Goal: Task Accomplishment & Management: Use online tool/utility

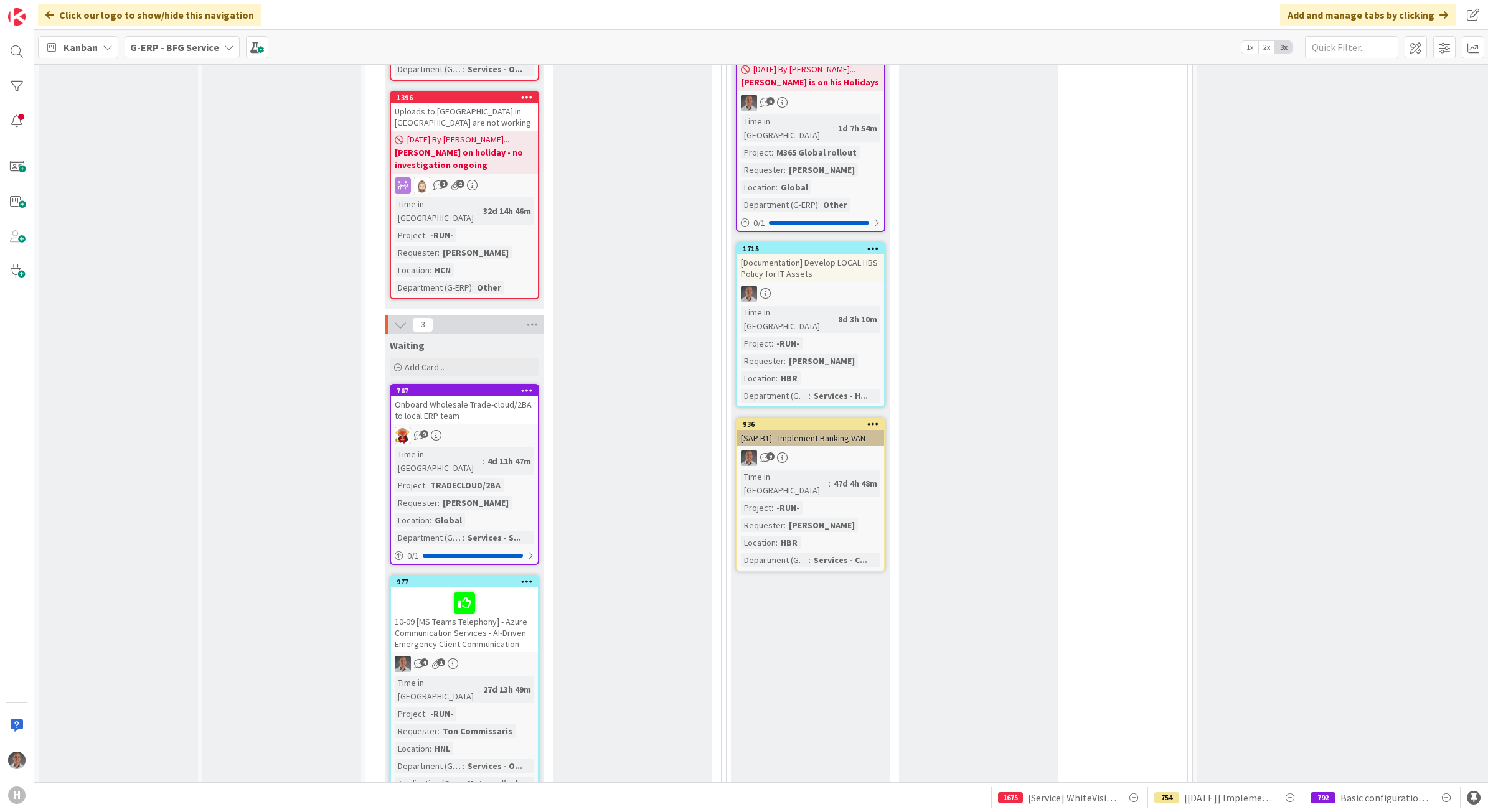
scroll to position [1625, 0]
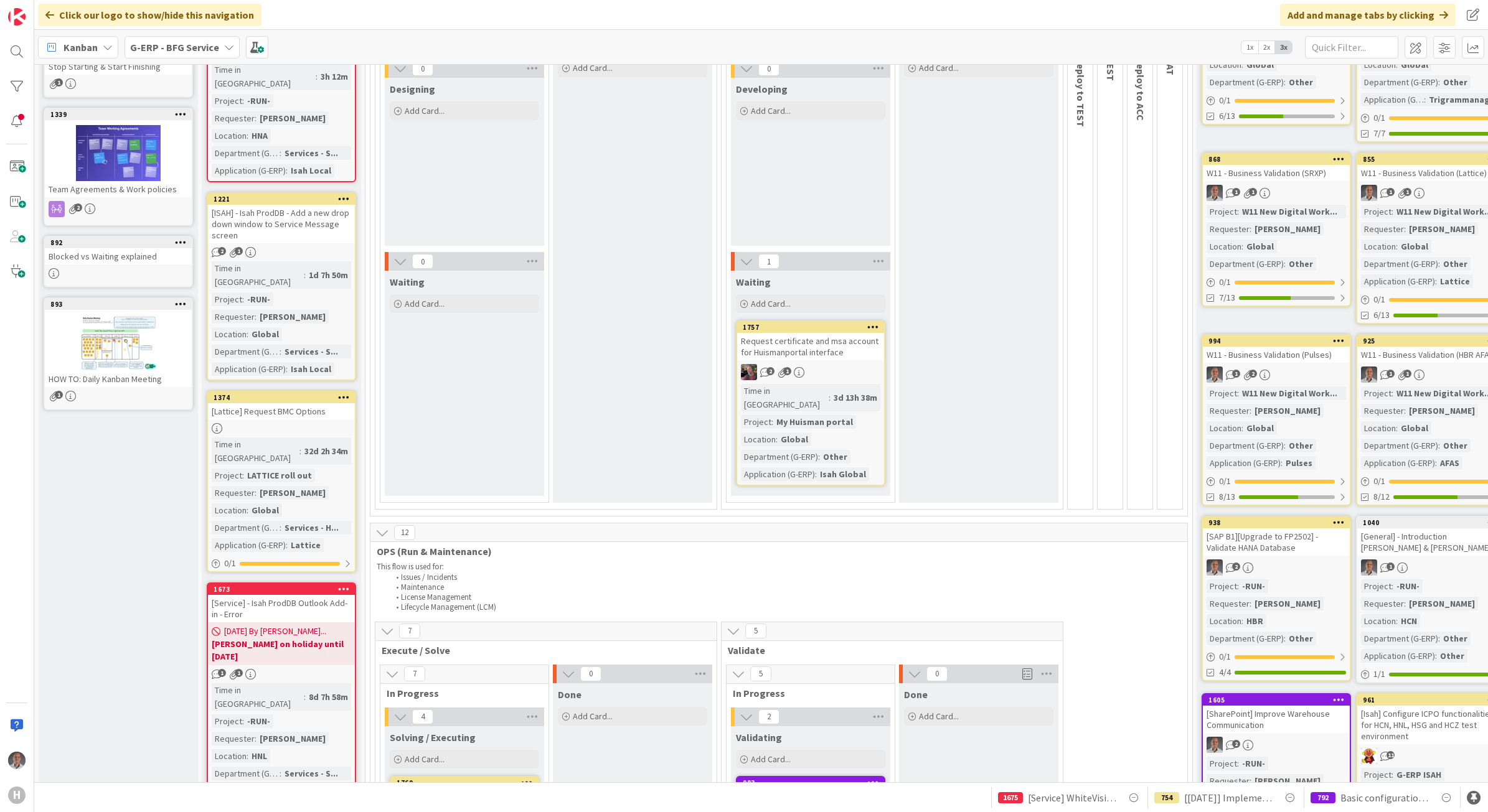
scroll to position [380, 0]
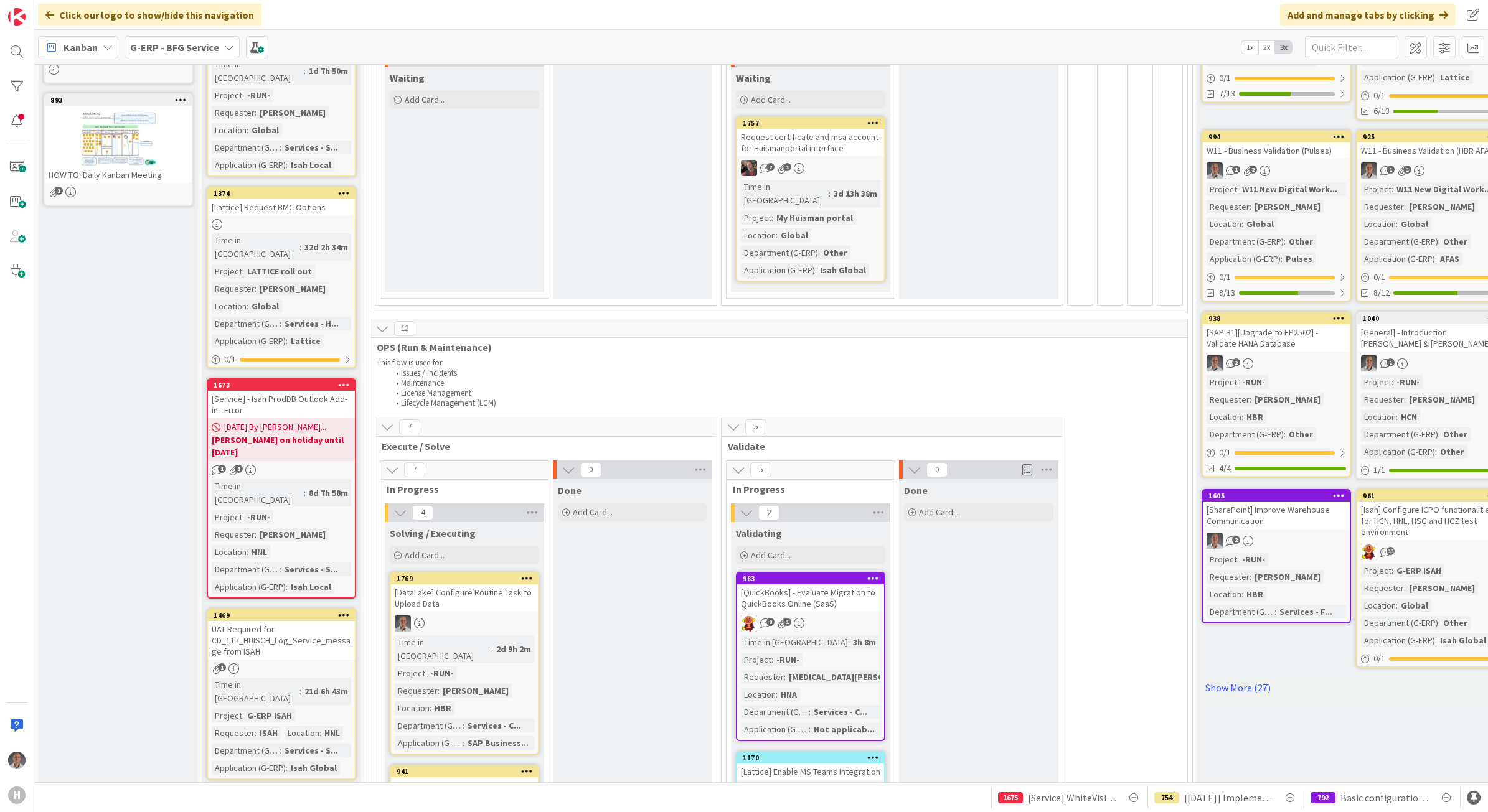
click at [315, 621] on div "UAT Required for CD_117_HUISCH_Log_Service_message from ISAH" at bounding box center [281, 640] width 147 height 39
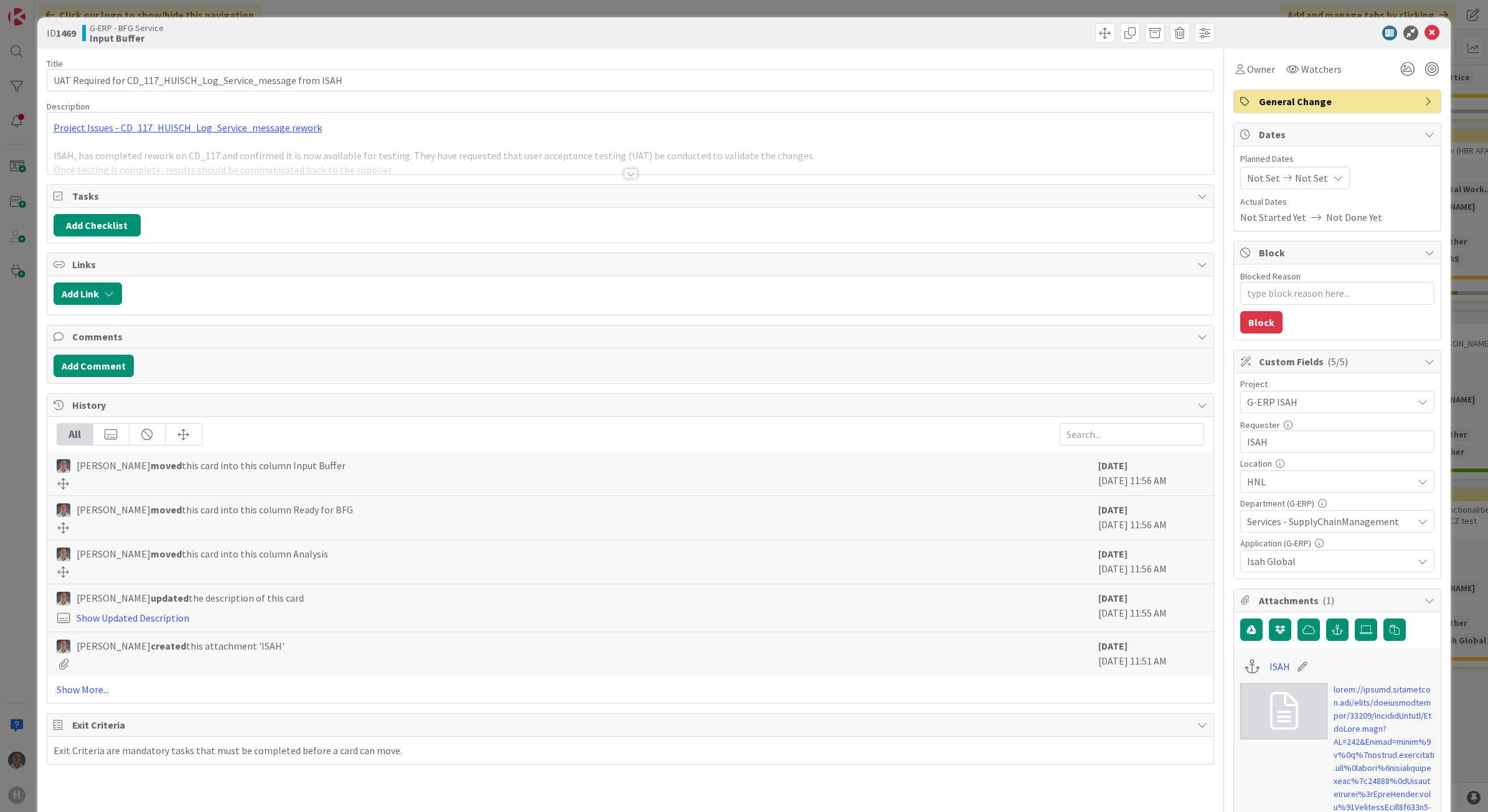
click at [624, 175] on div at bounding box center [631, 174] width 14 height 10
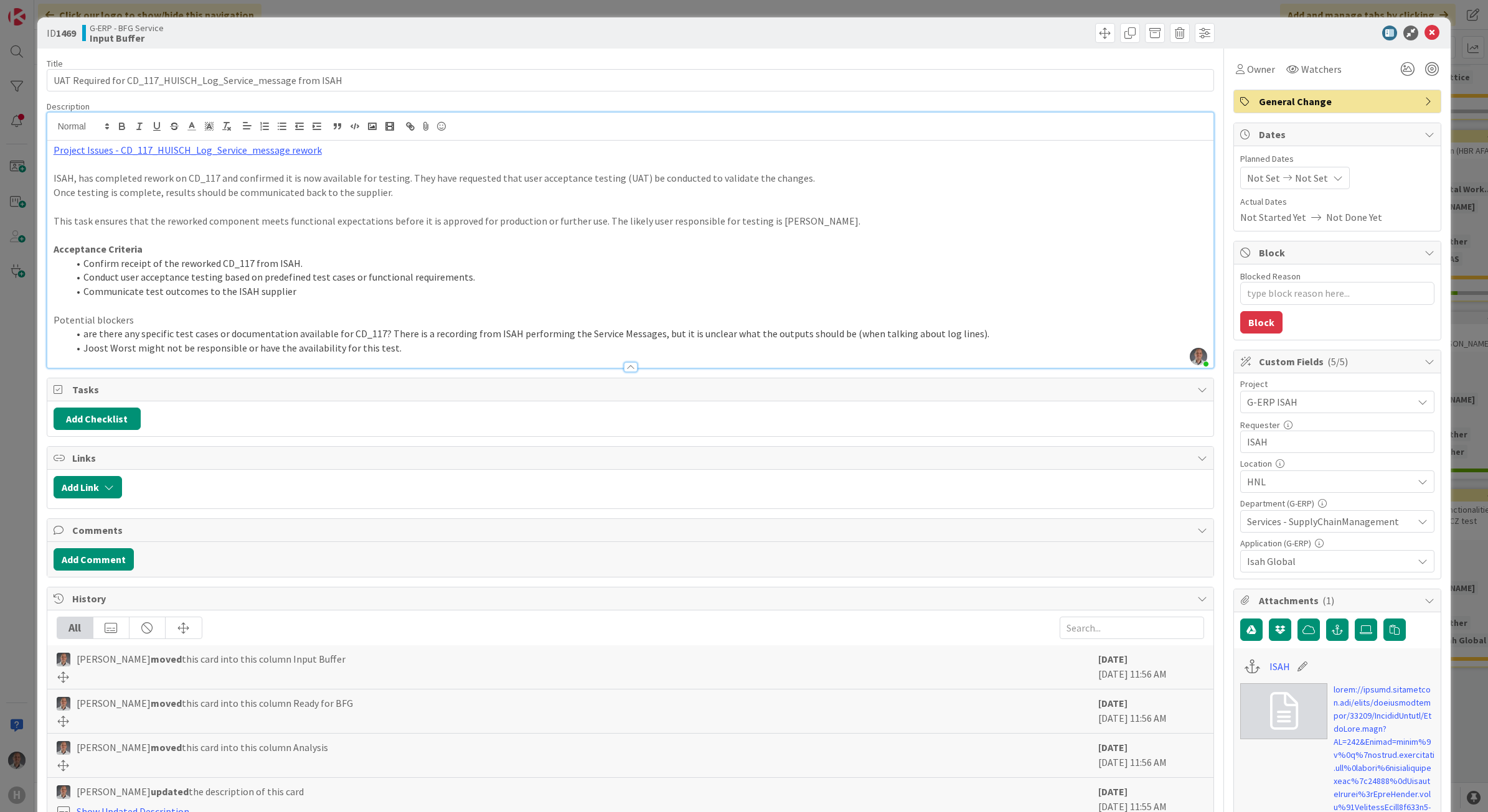
click at [267, 294] on li "Communicate test outcomes to the ISAH supplier" at bounding box center [638, 292] width 1139 height 14
type textarea "x"
click at [416, 350] on li "Joost Worst might not be responsible or have the availability for this test." at bounding box center [638, 348] width 1139 height 14
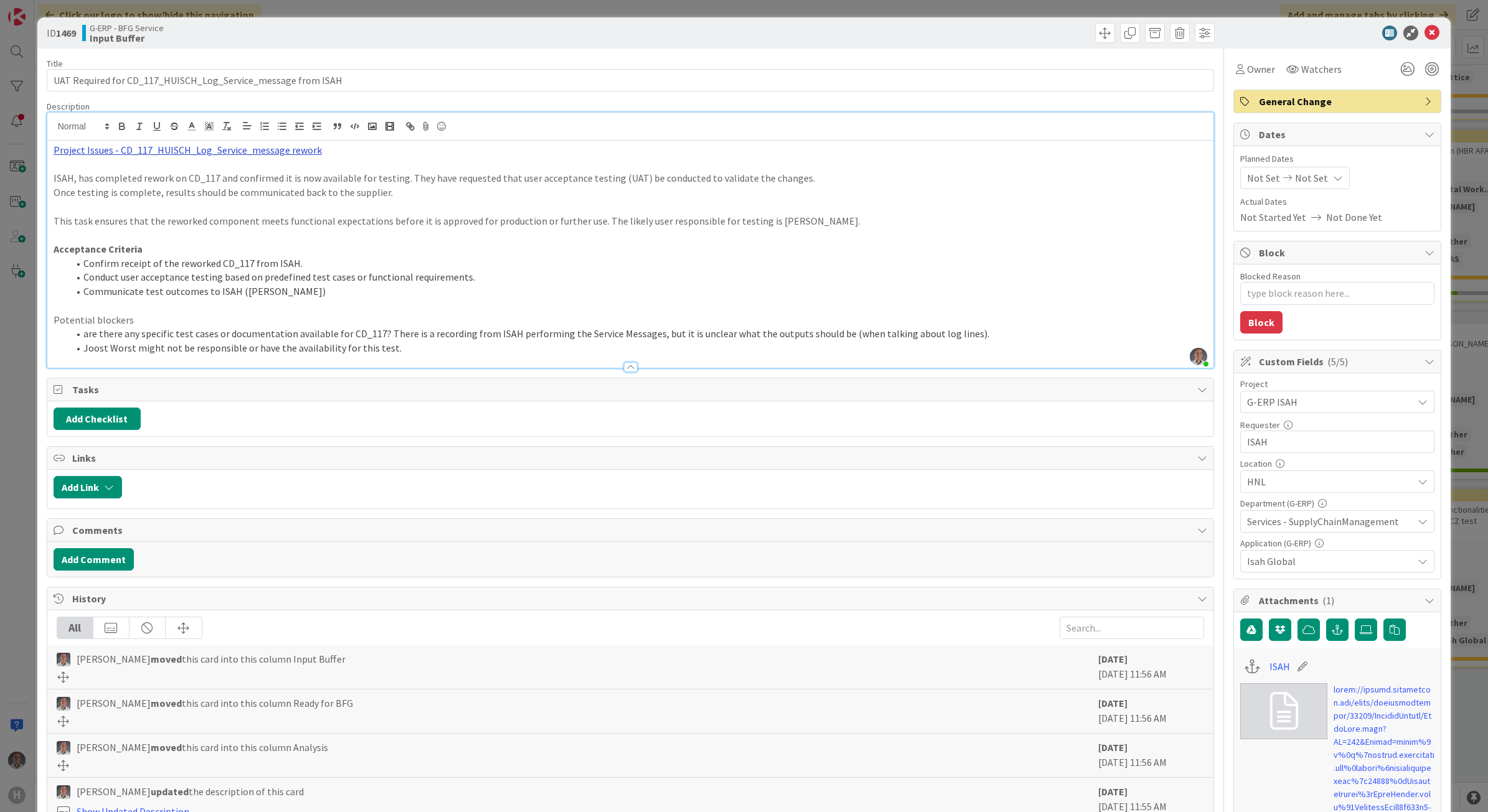
click at [266, 150] on link "Project Issues - CD_117_HUISCH_Log_Service_message rework" at bounding box center [187, 150] width 268 height 13
click at [188, 173] on link "[URL][DOMAIN_NAME][DOMAIN_NAME][DOMAIN_NAME]" at bounding box center [172, 174] width 125 height 16
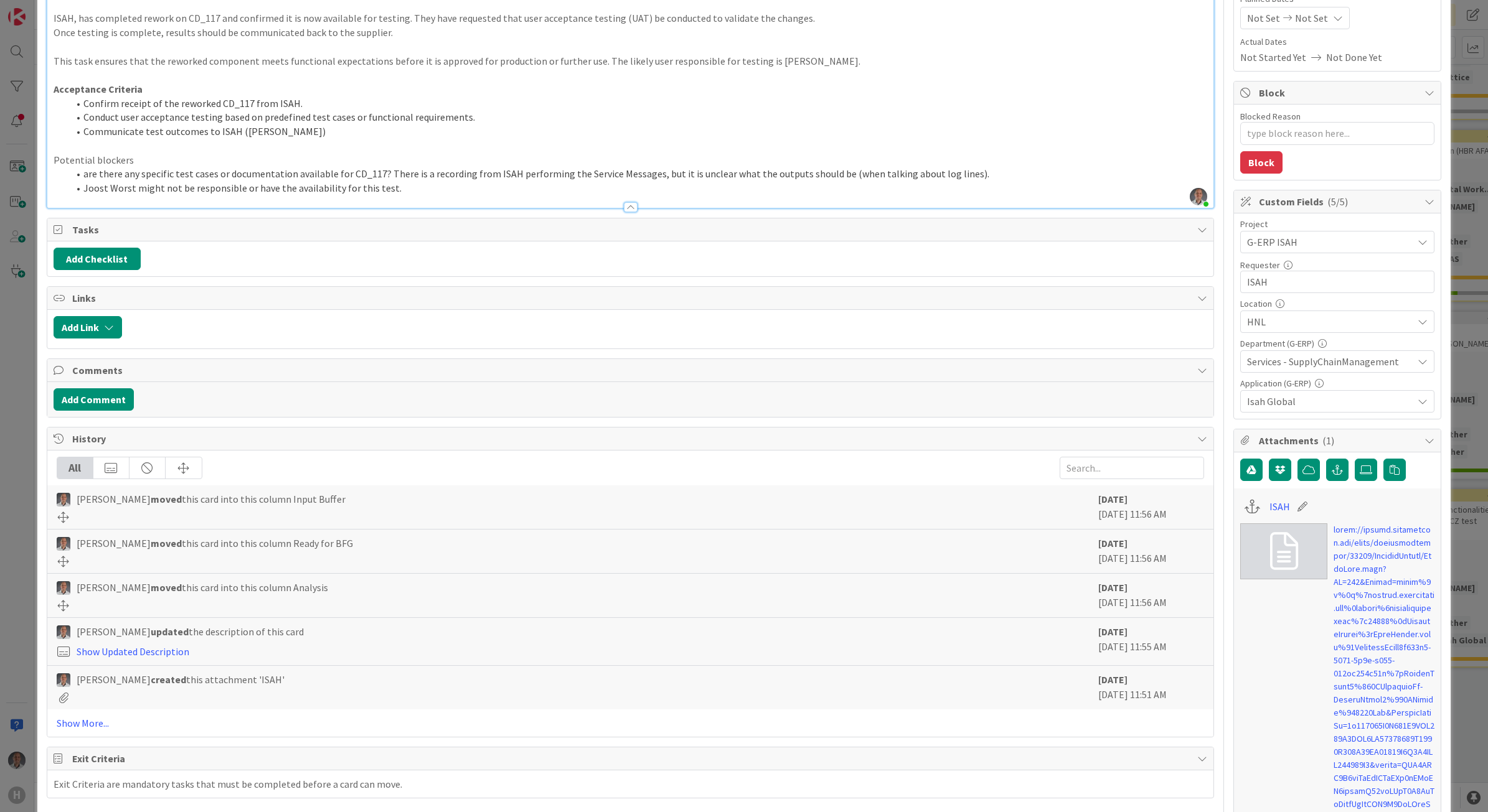
scroll to position [155, 0]
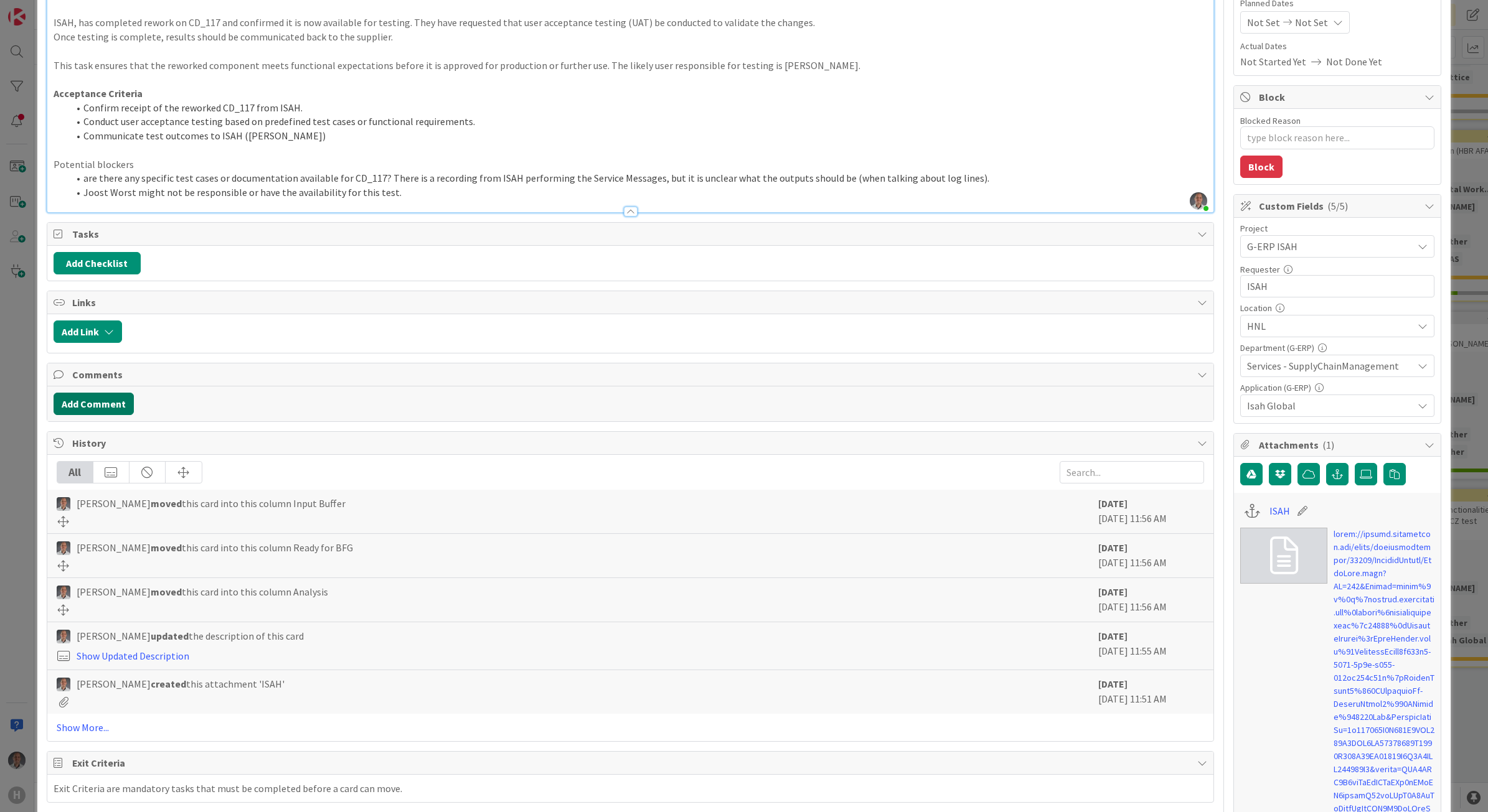
click at [88, 406] on button "Add Comment" at bounding box center [93, 404] width 80 height 22
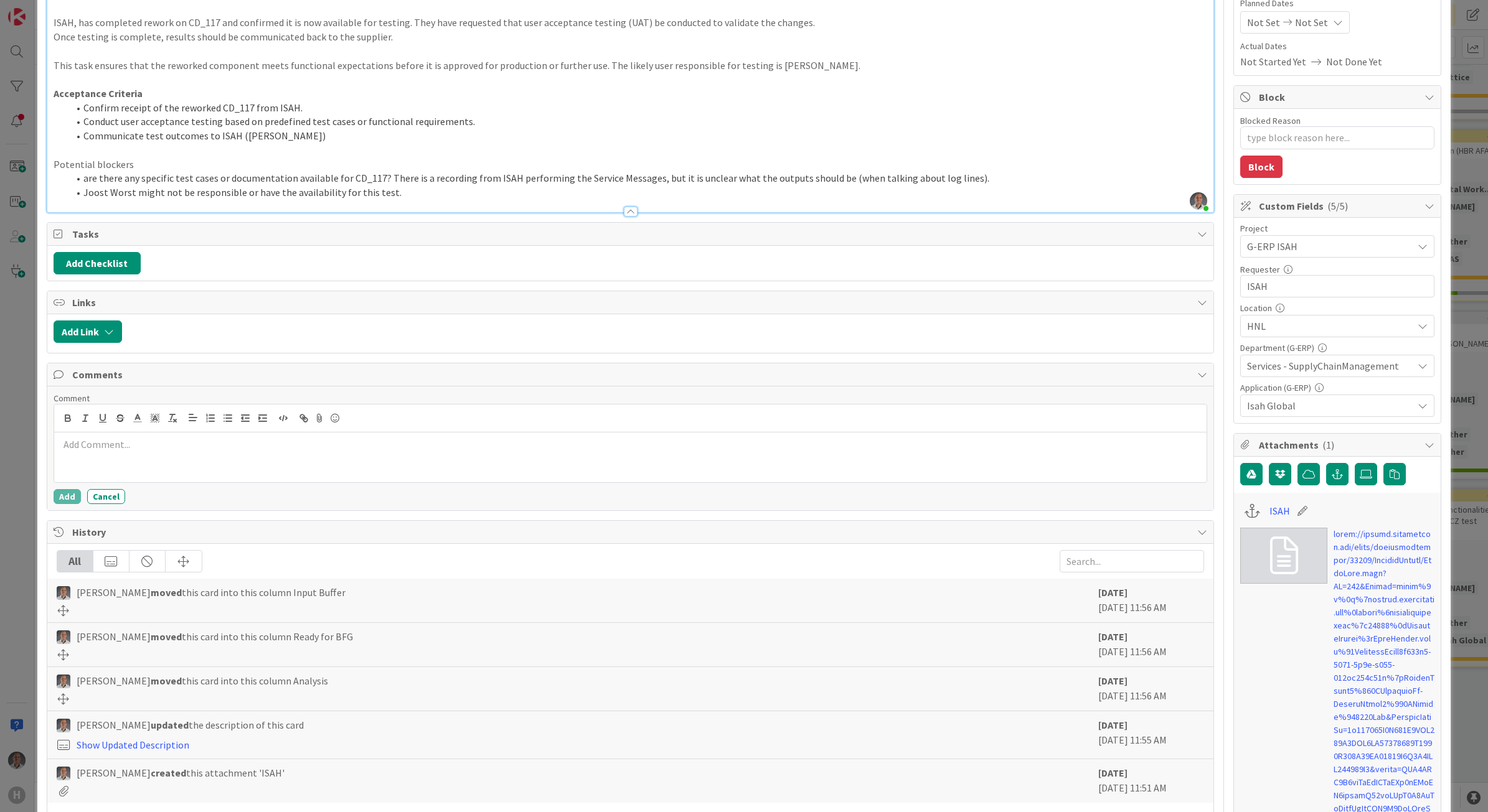
click at [166, 448] on p at bounding box center [631, 444] width 1143 height 14
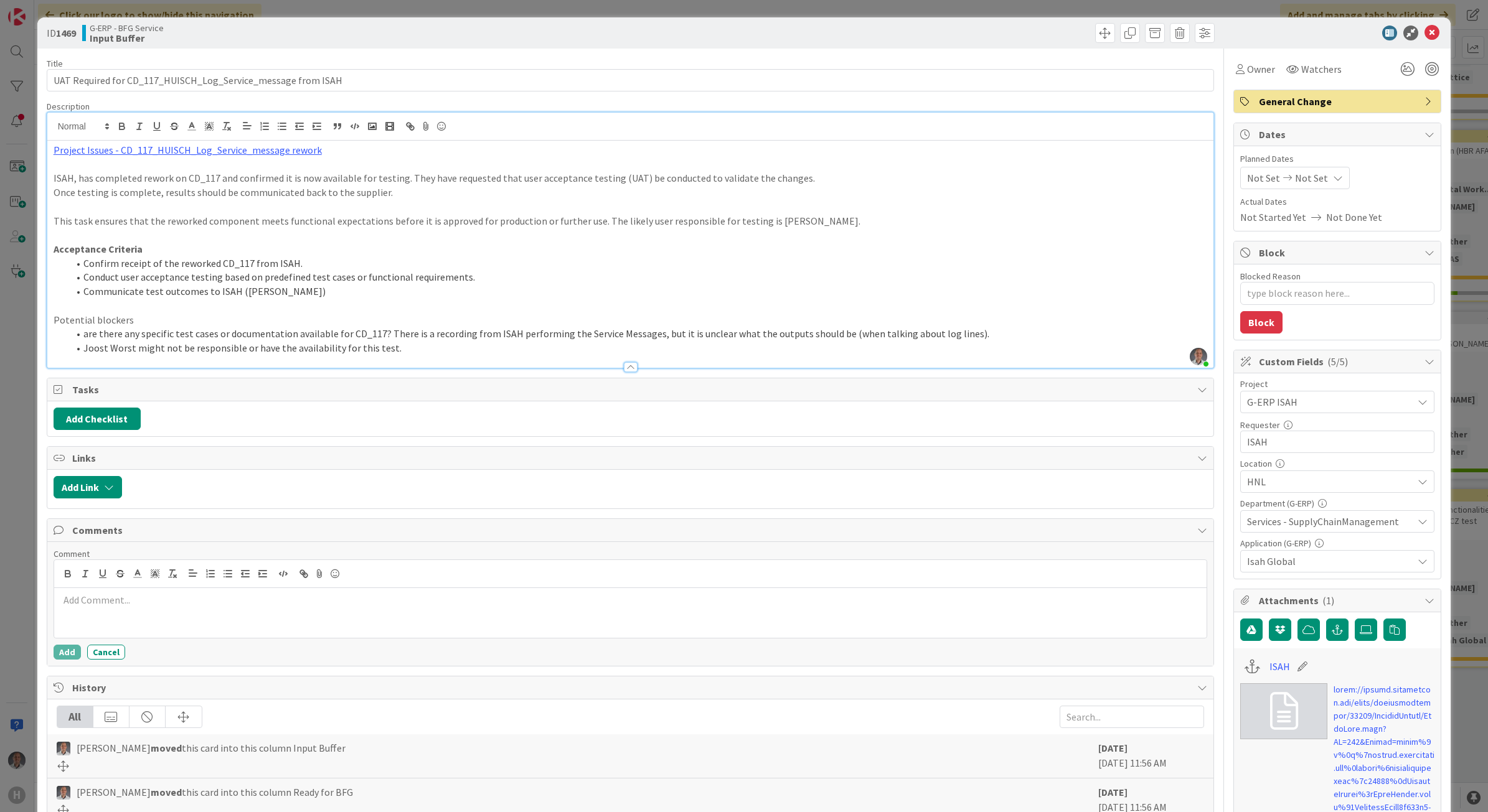
click at [211, 607] on p at bounding box center [631, 600] width 1143 height 14
click at [184, 607] on p at bounding box center [631, 600] width 1143 height 14
click at [67, 656] on button "Add" at bounding box center [67, 652] width 27 height 14
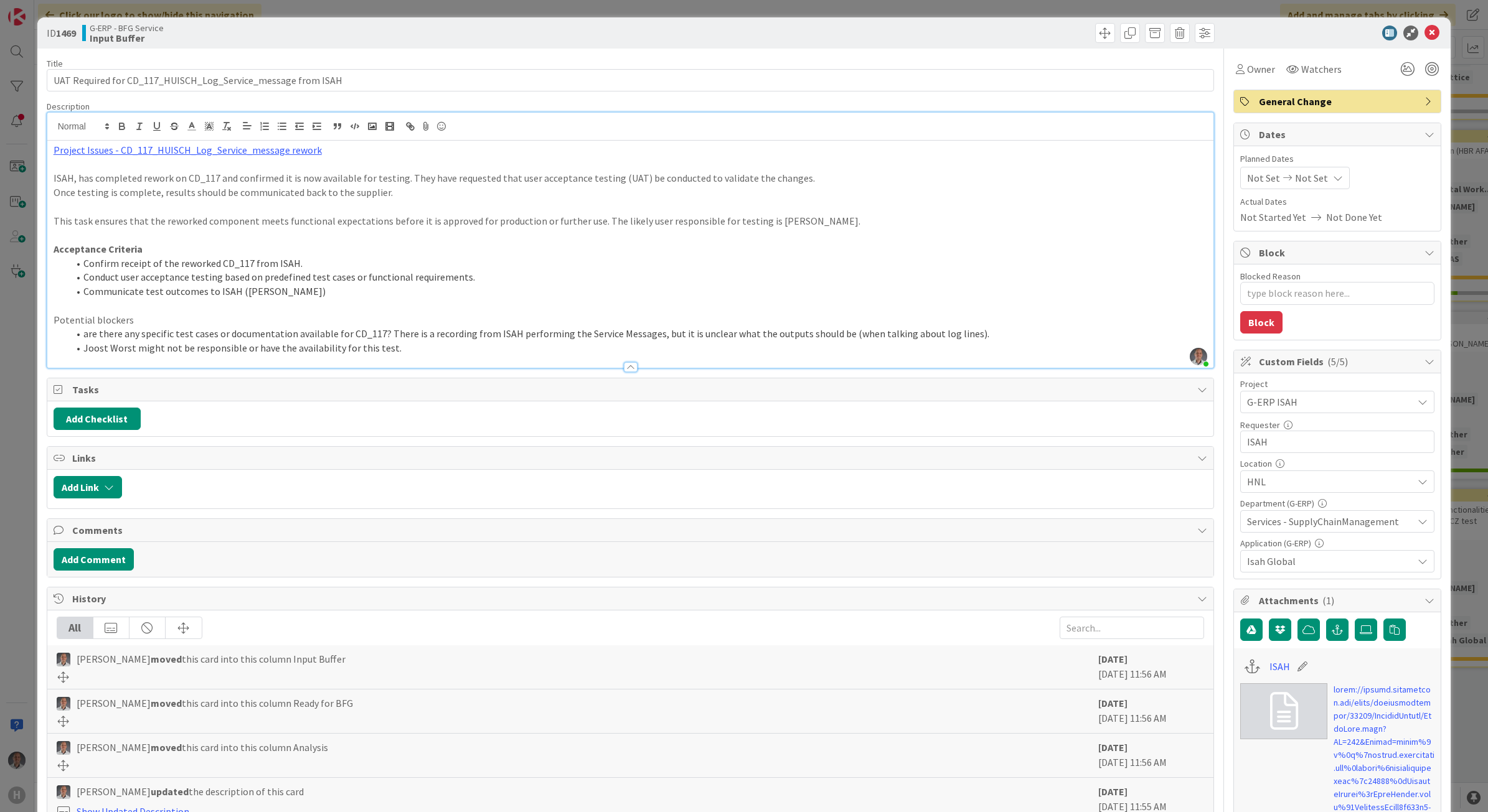
type textarea "x"
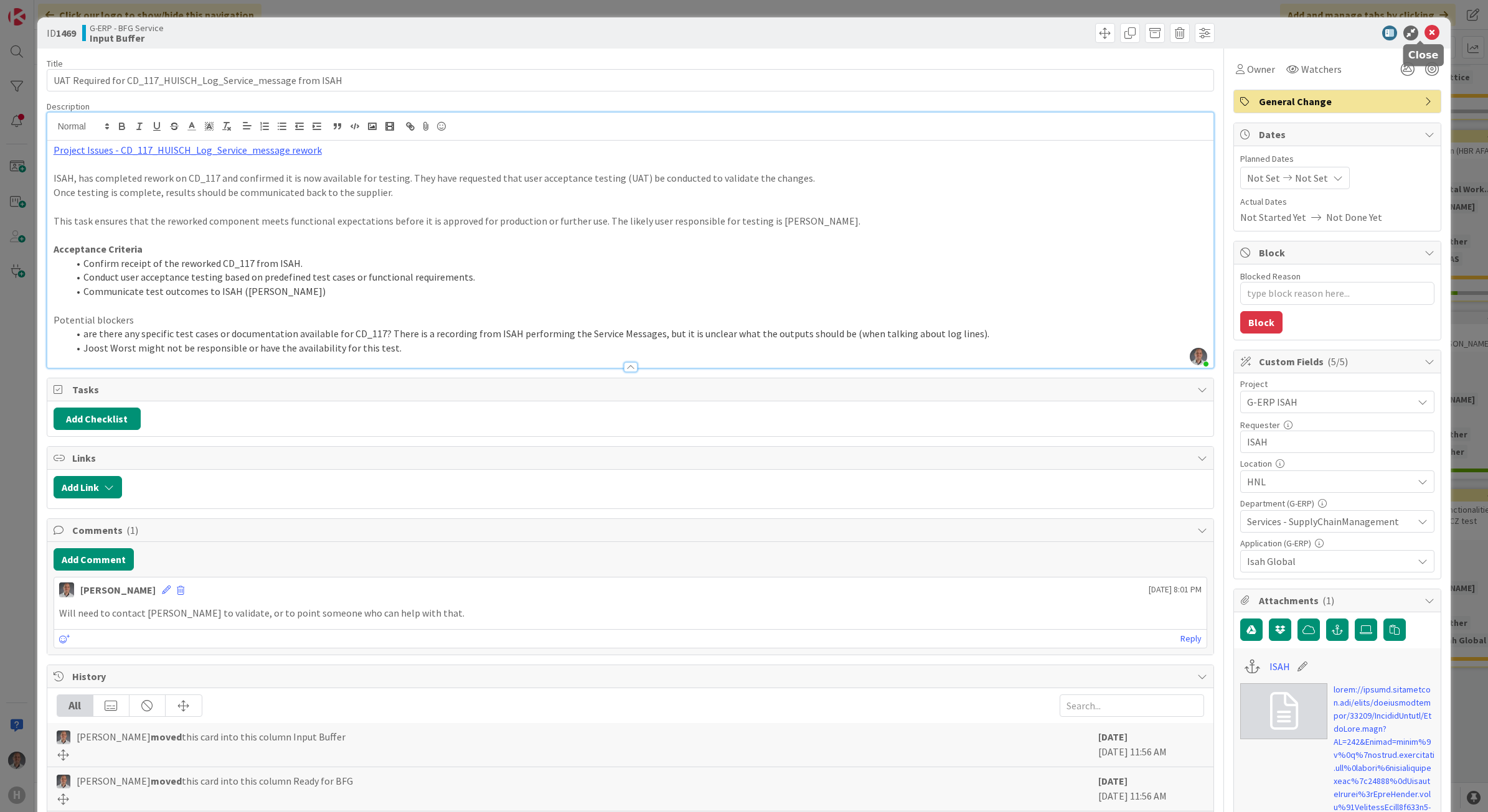
click at [1424, 33] on icon at bounding box center [1431, 32] width 14 height 14
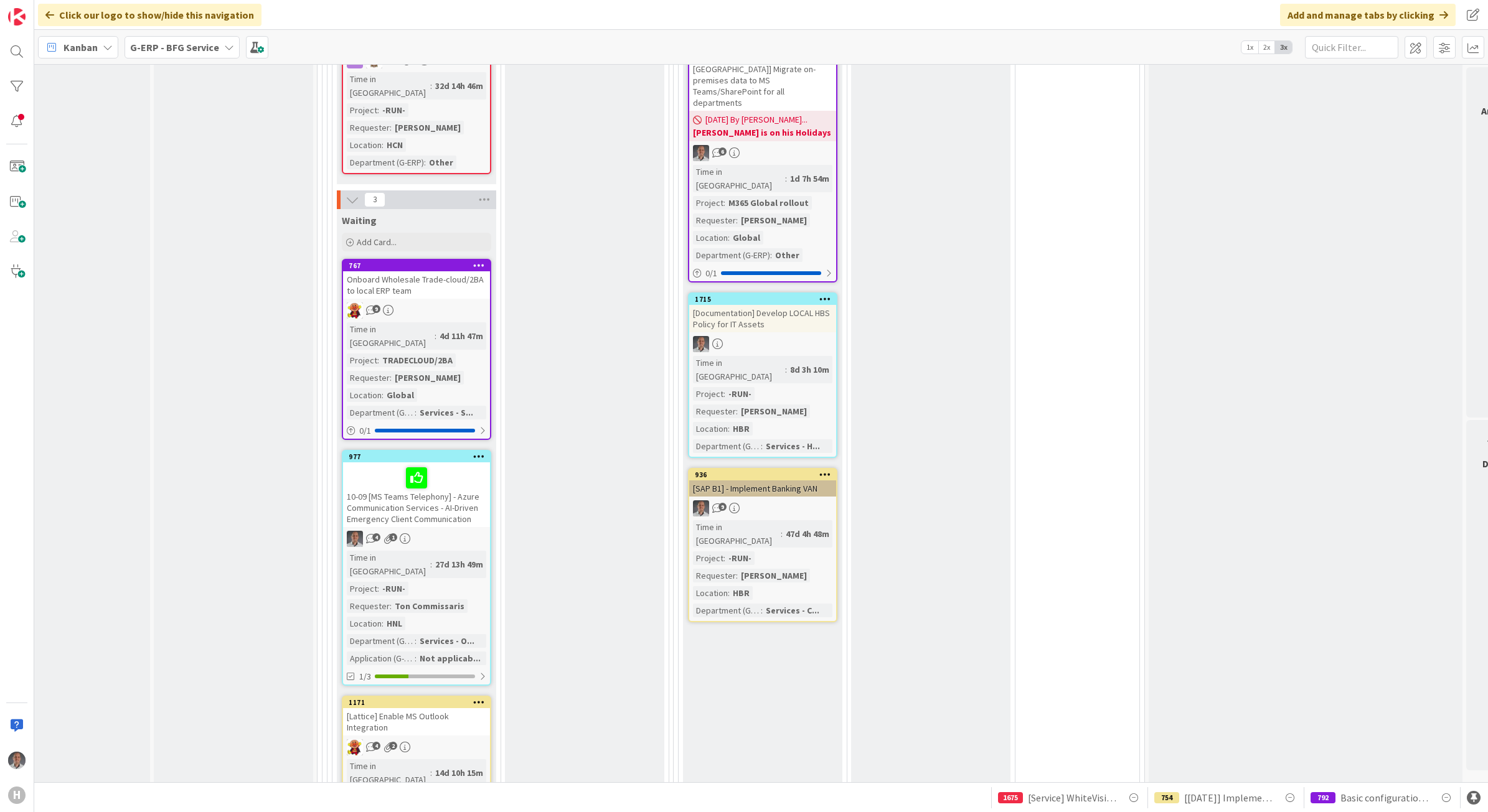
scroll to position [1447, 48]
